Goal: Transaction & Acquisition: Purchase product/service

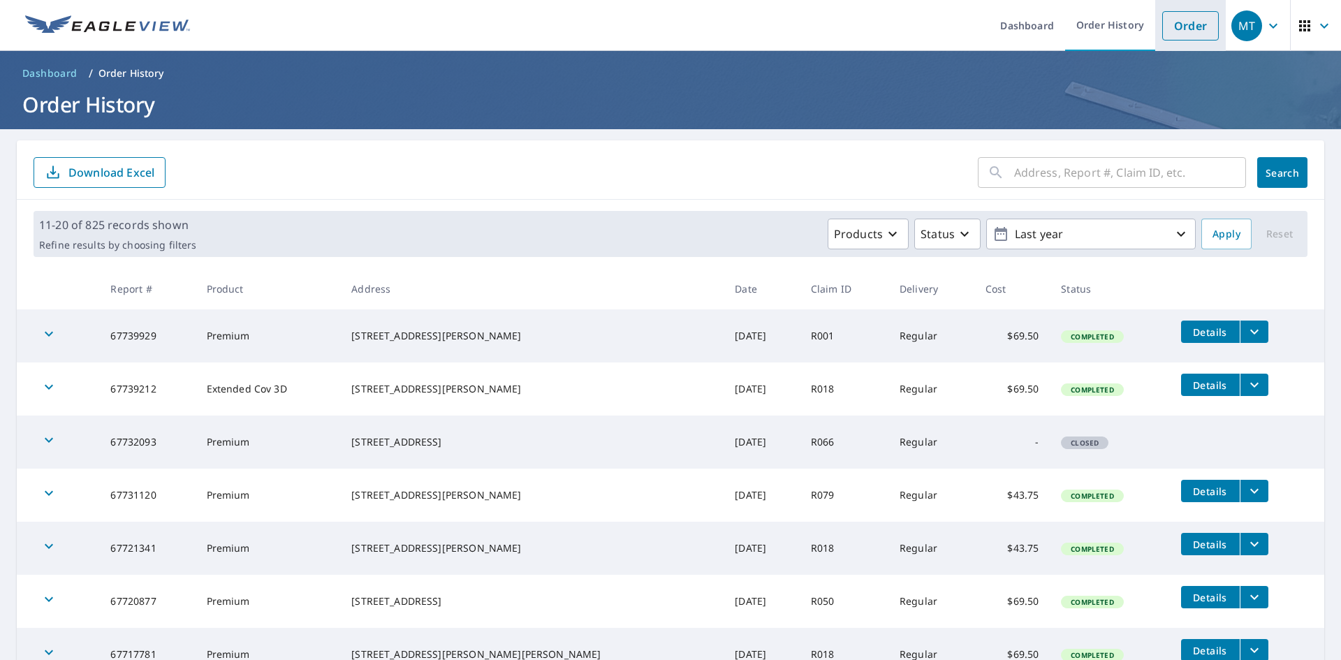
click at [1170, 33] on link "Order" at bounding box center [1190, 25] width 57 height 29
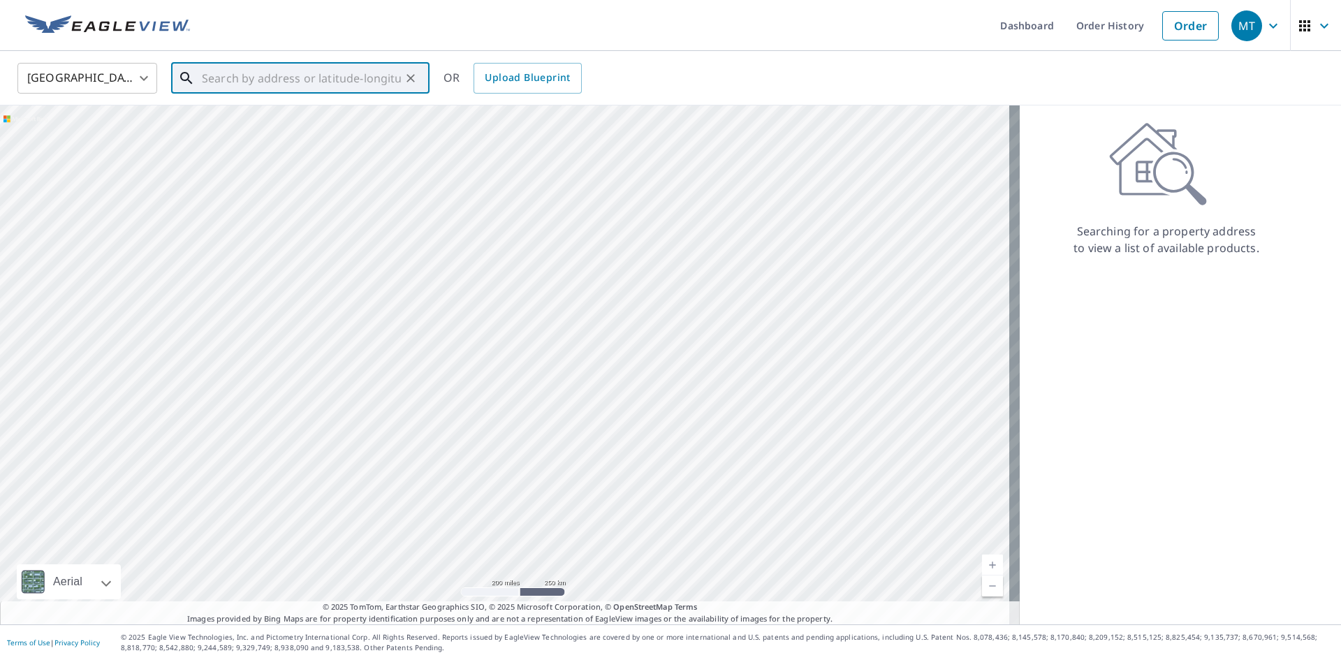
click at [226, 75] on input "text" at bounding box center [301, 78] width 199 height 39
click at [257, 128] on p "[GEOGRAPHIC_DATA], AZ 85745" at bounding box center [308, 134] width 219 height 14
type input "[STREET_ADDRESS]"
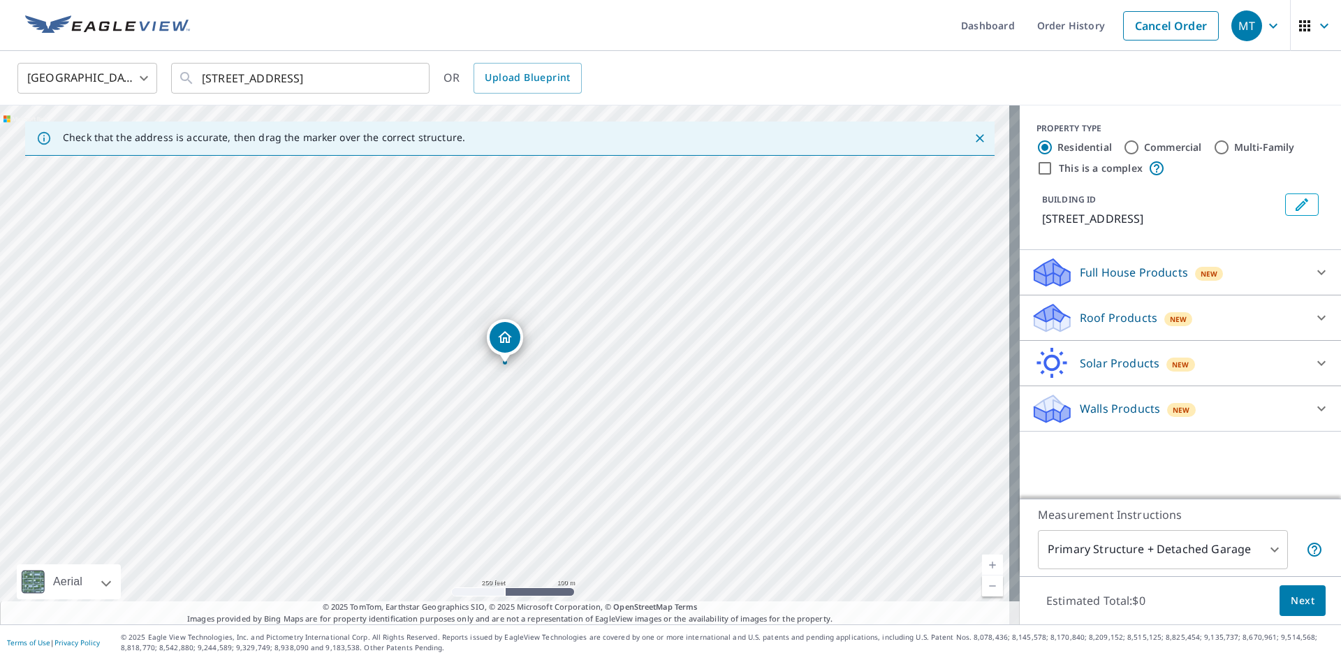
click at [1044, 319] on icon at bounding box center [1052, 312] width 36 height 17
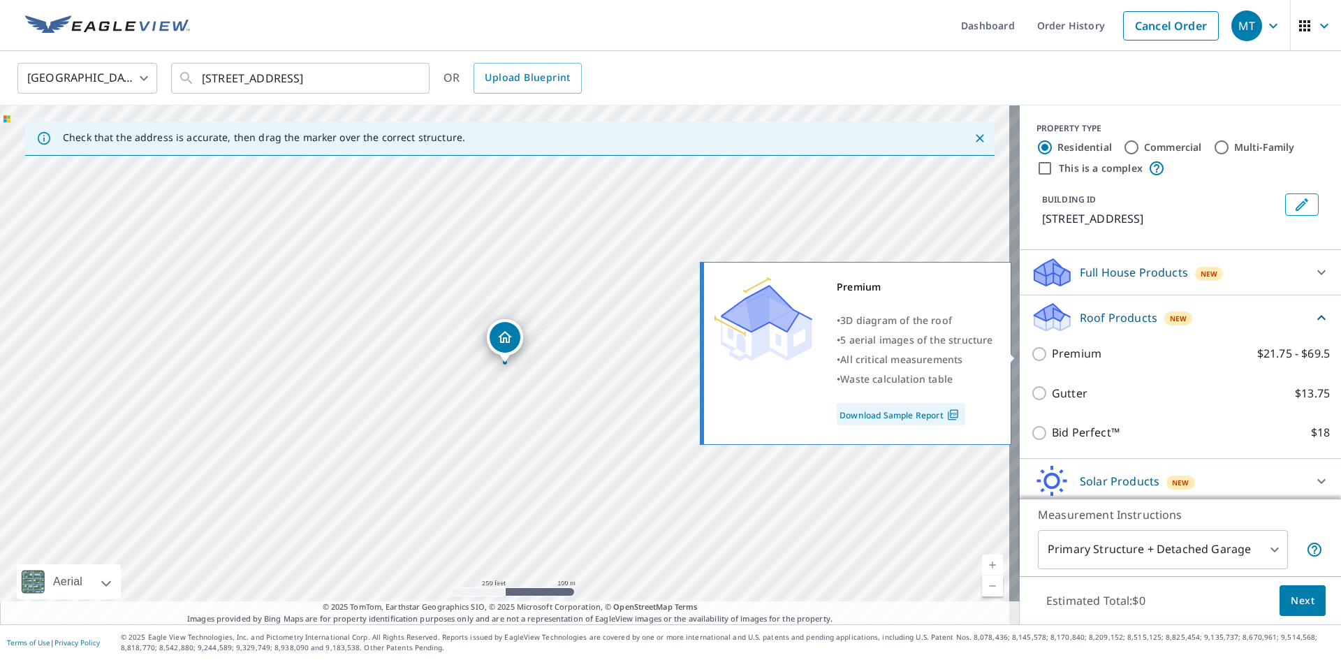
click at [1031, 358] on input "Premium $21.75 - $69.5" at bounding box center [1041, 354] width 21 height 17
checkbox input "true"
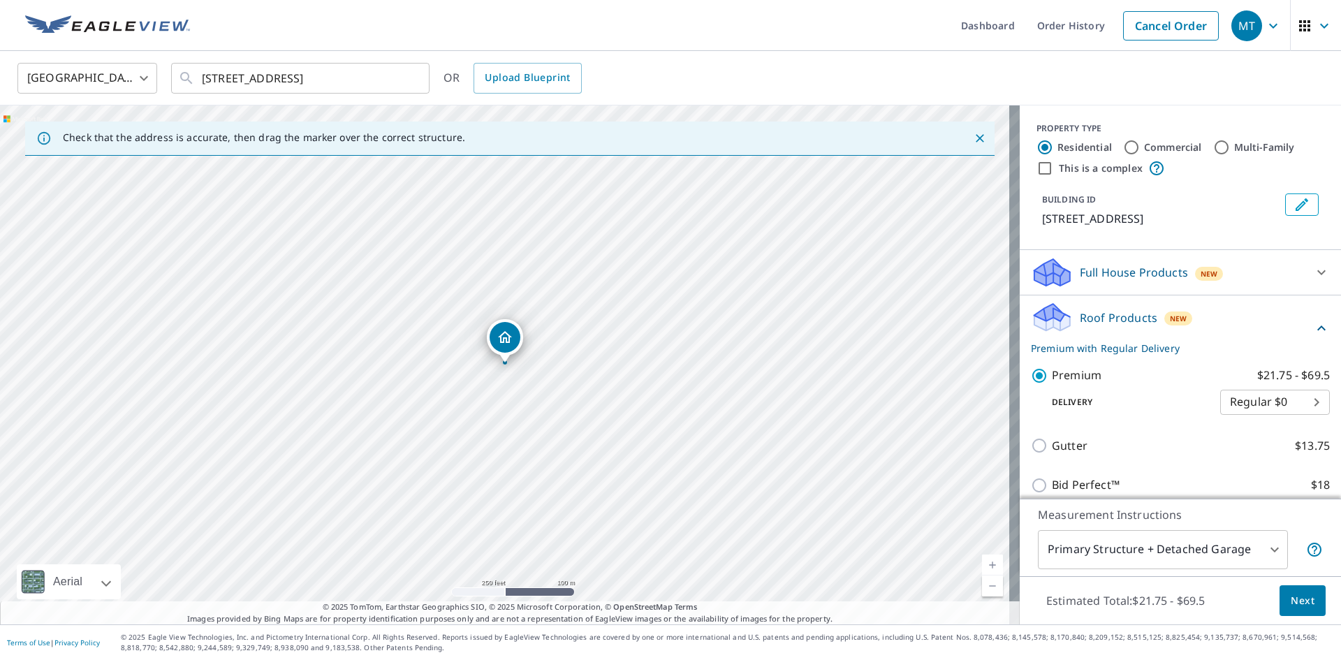
click at [1290, 601] on span "Next" at bounding box center [1302, 600] width 24 height 17
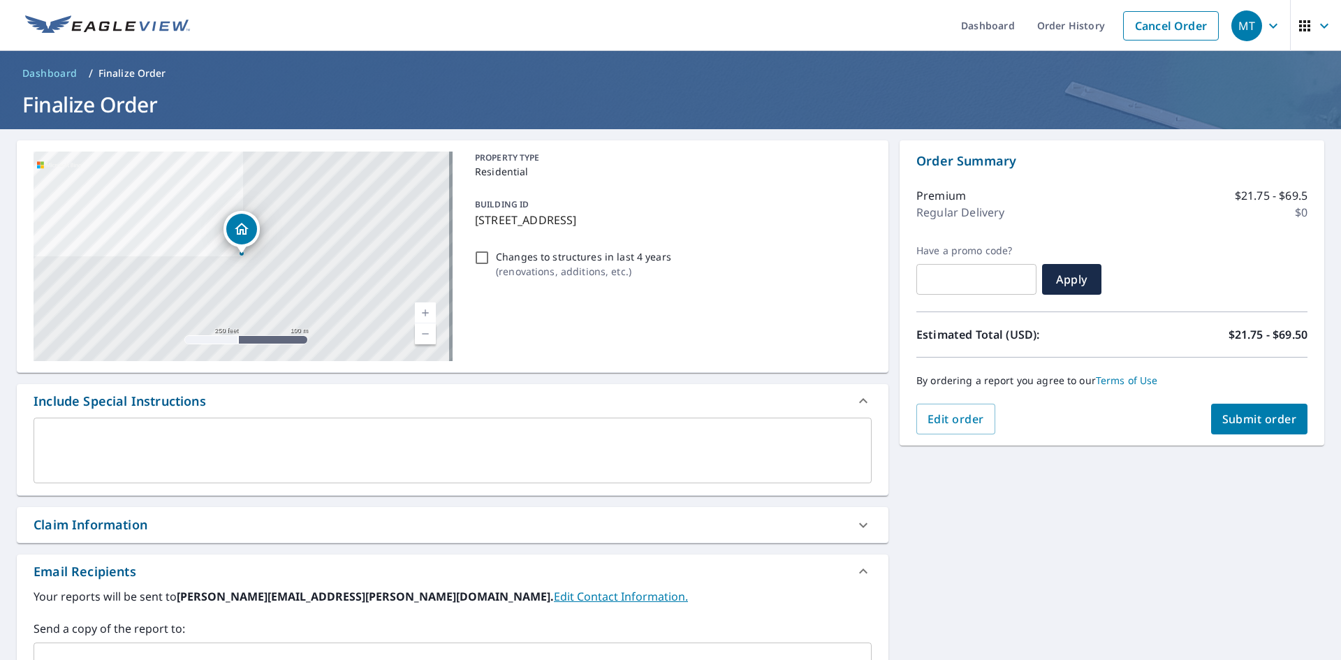
click at [128, 536] on div "Claim Information" at bounding box center [452, 525] width 871 height 36
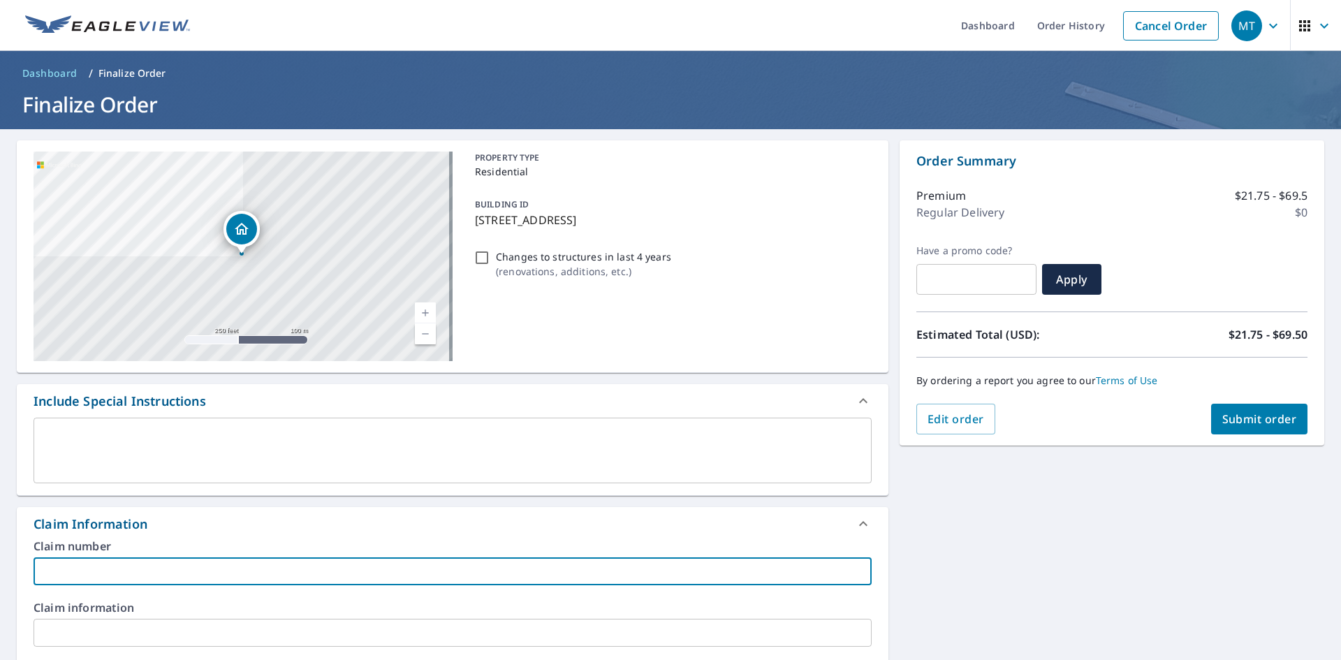
click at [84, 571] on input "text" at bounding box center [453, 571] width 838 height 28
click at [76, 570] on input "text" at bounding box center [453, 571] width 838 height 28
drag, startPoint x: 50, startPoint y: 575, endPoint x: 57, endPoint y: 580, distance: 8.1
click at [50, 575] on input "r066" at bounding box center [453, 571] width 838 height 28
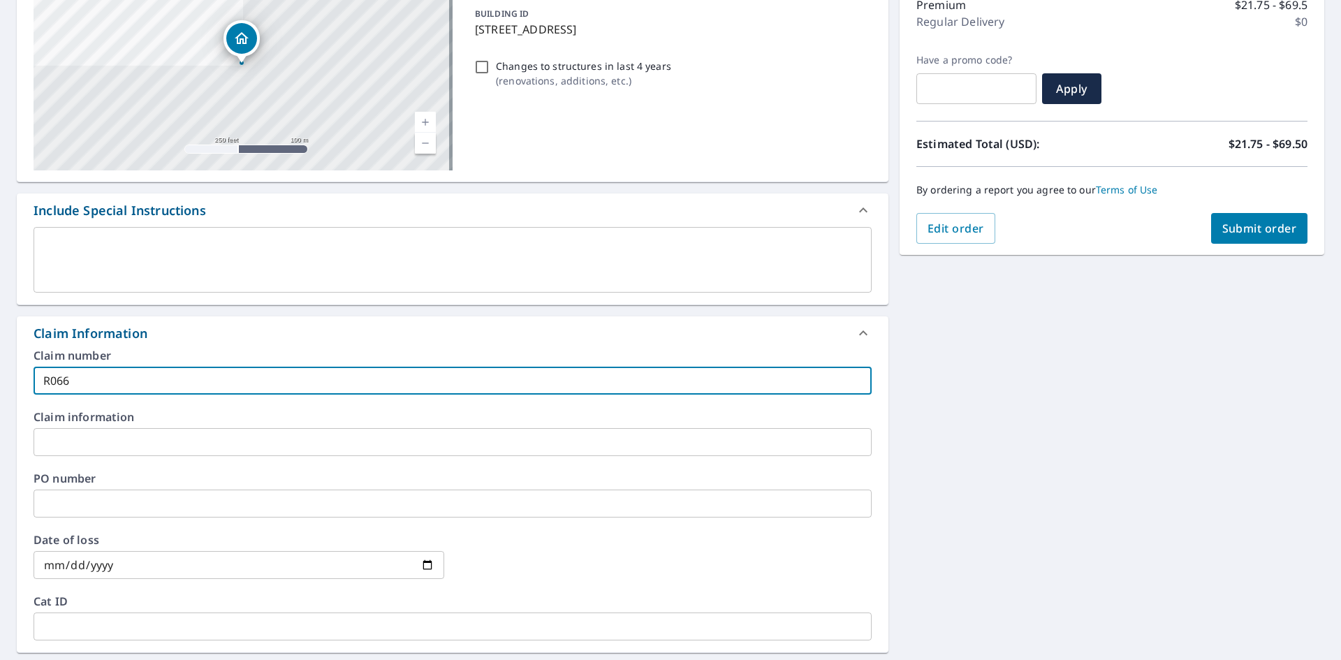
scroll to position [209, 0]
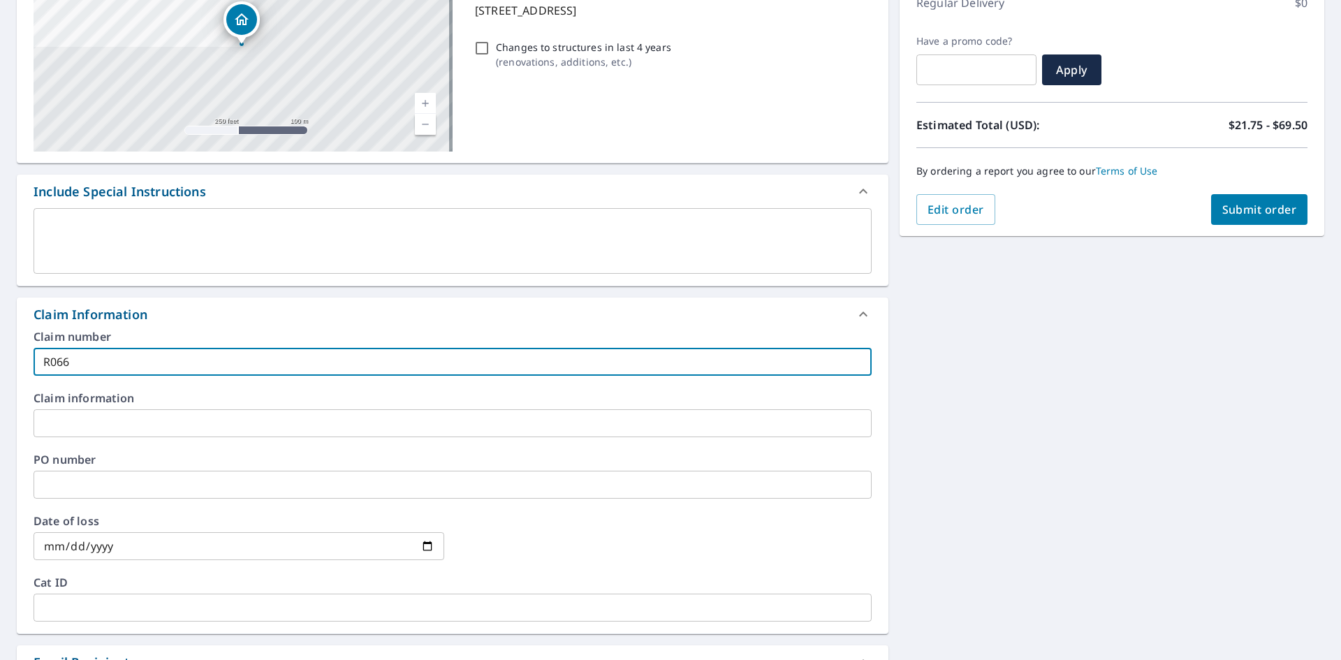
type input "R066"
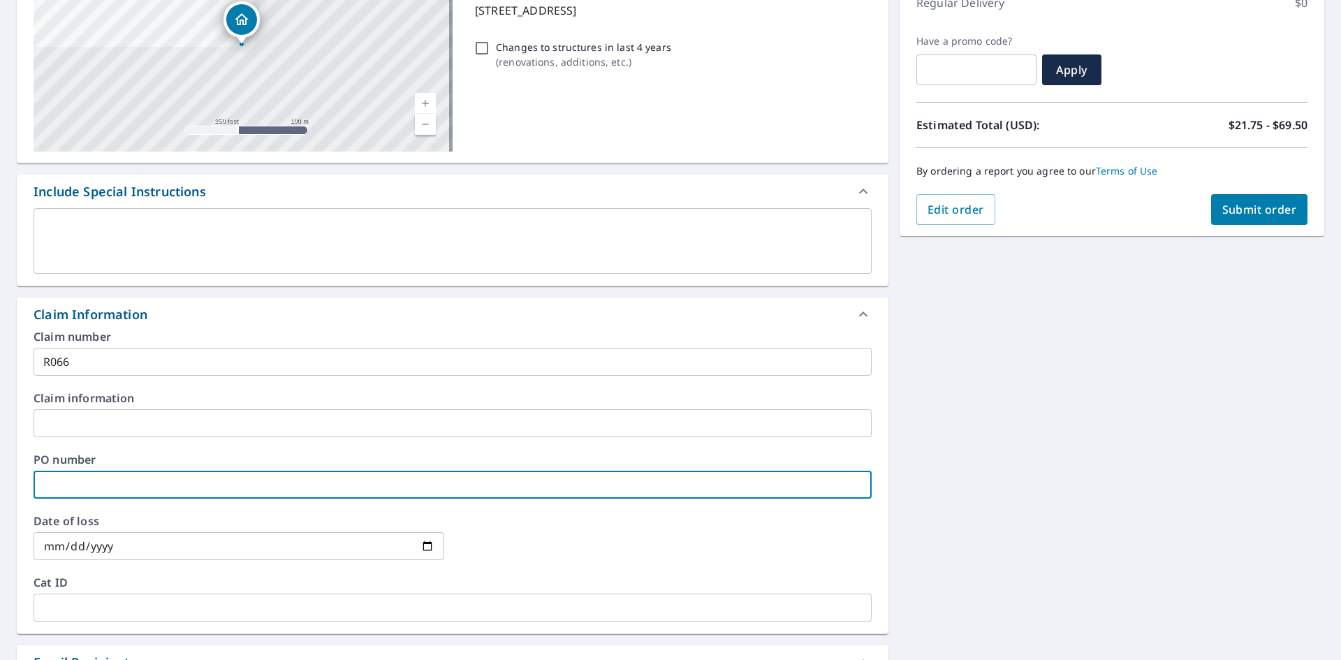
click at [61, 486] on input "text" at bounding box center [453, 485] width 838 height 28
type input "R066"
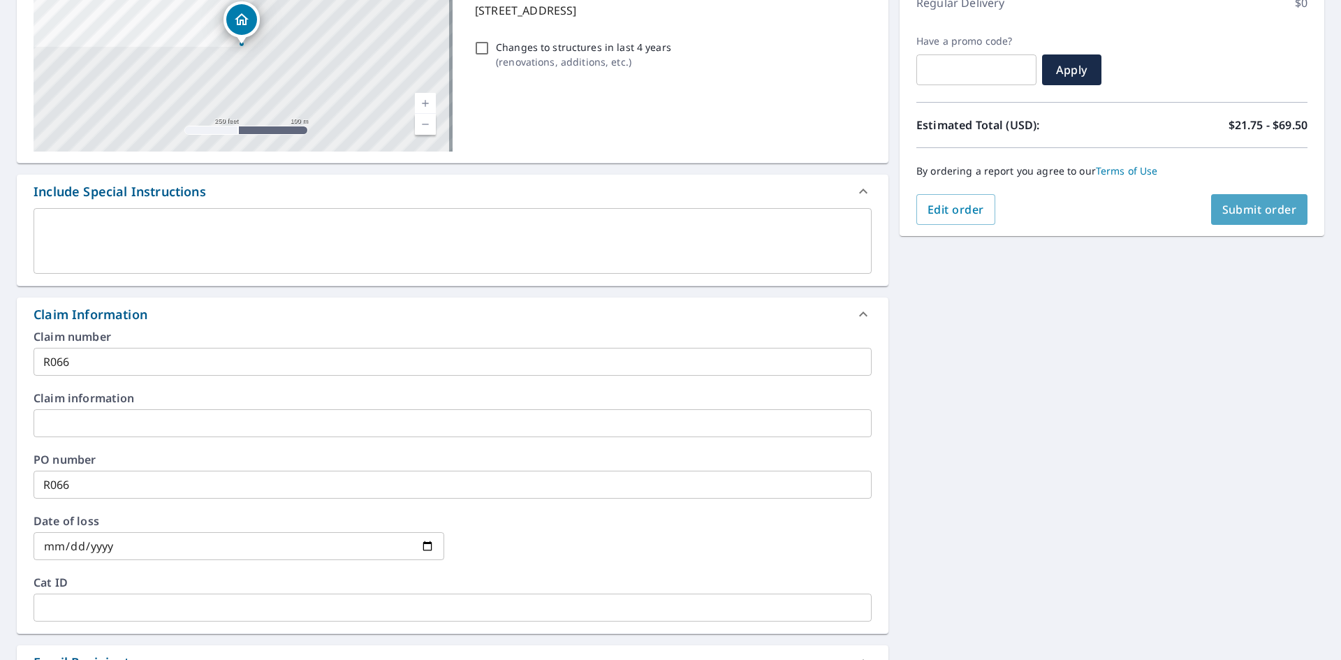
click at [1250, 206] on span "Submit order" at bounding box center [1259, 209] width 75 height 15
